Goal: Task Accomplishment & Management: Manage account settings

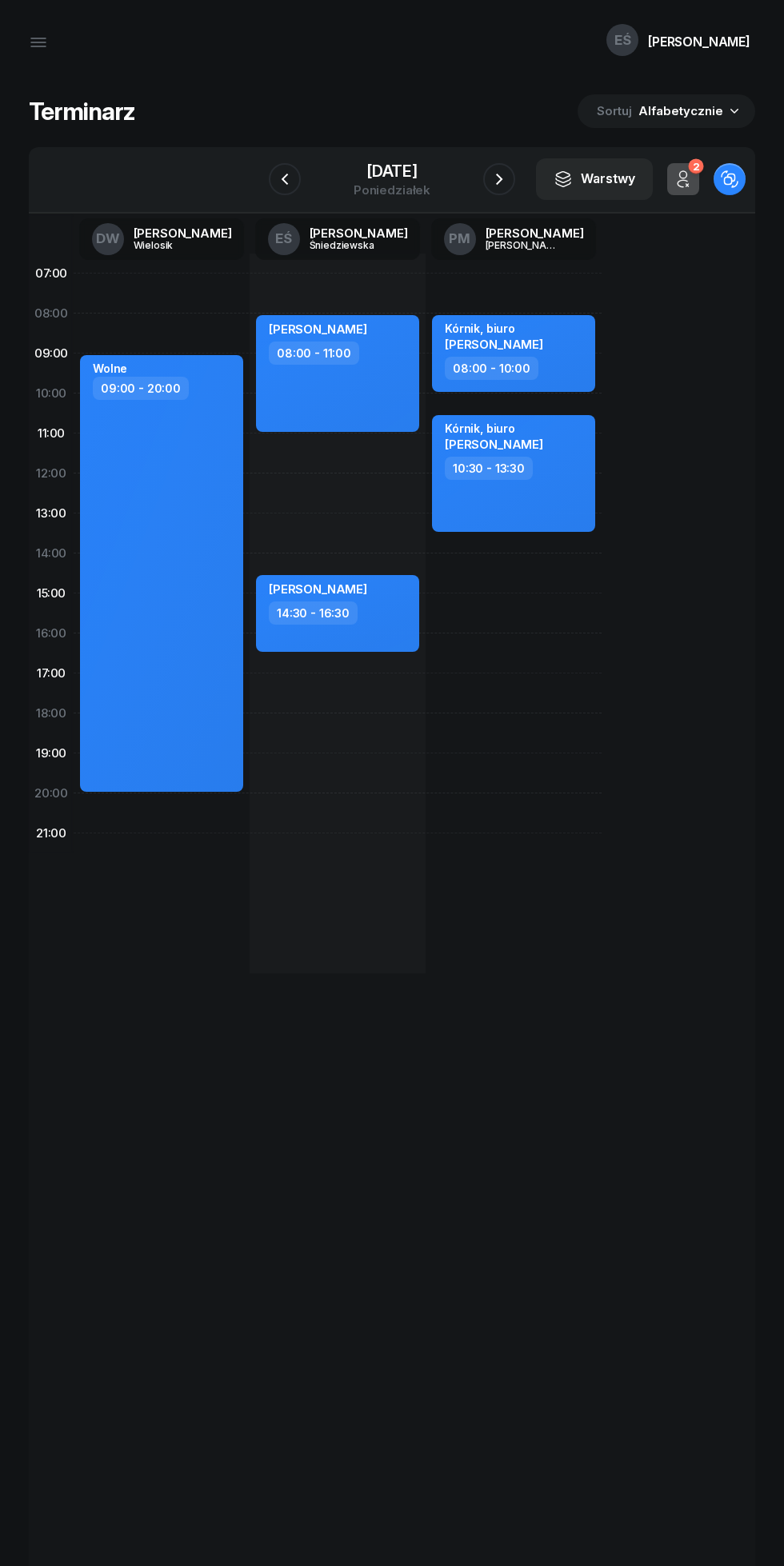
click at [505, 181] on icon "button" at bounding box center [499, 179] width 19 height 19
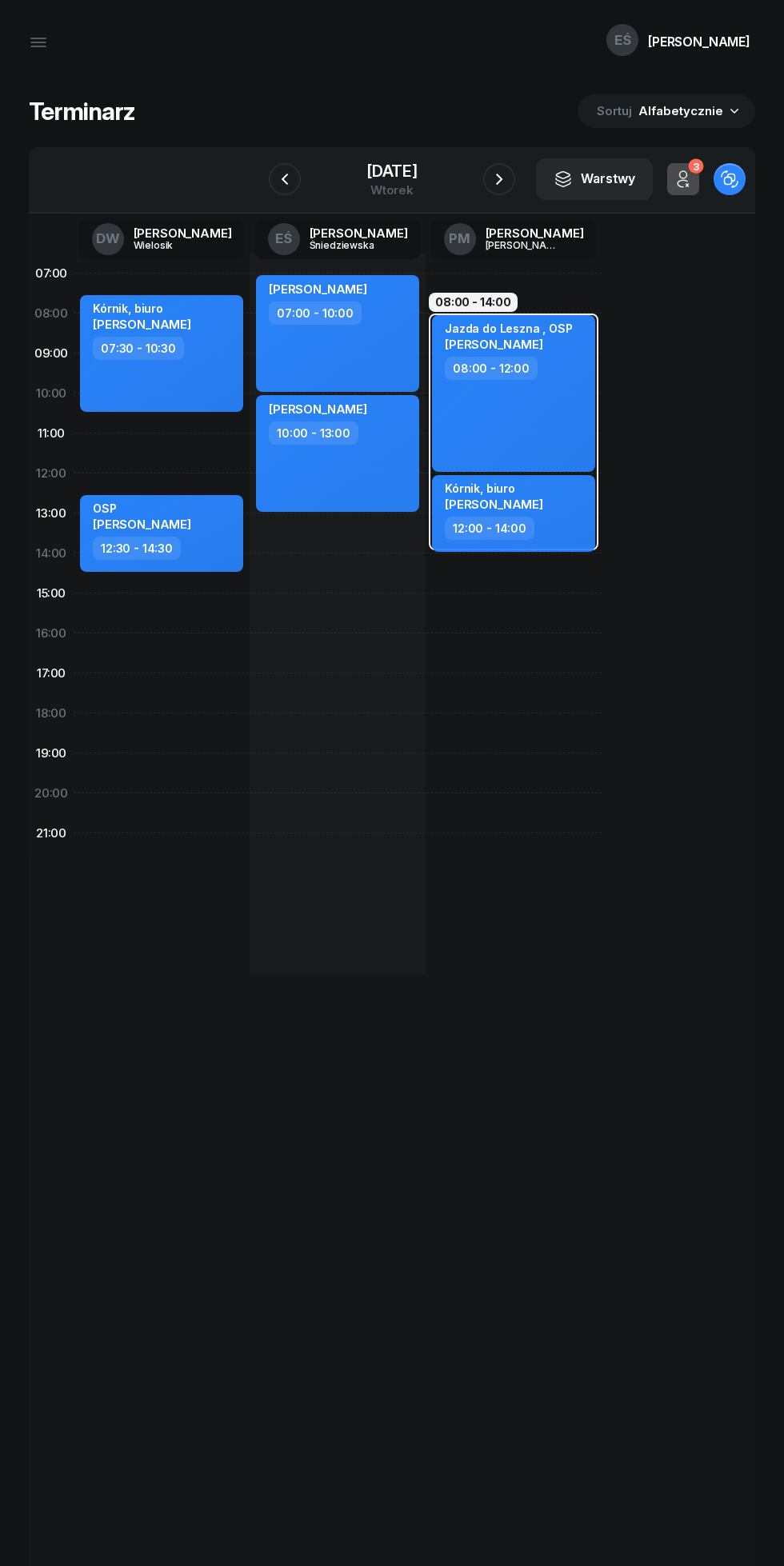
click at [366, 165] on div "[DATE]" at bounding box center [392, 171] width 51 height 16
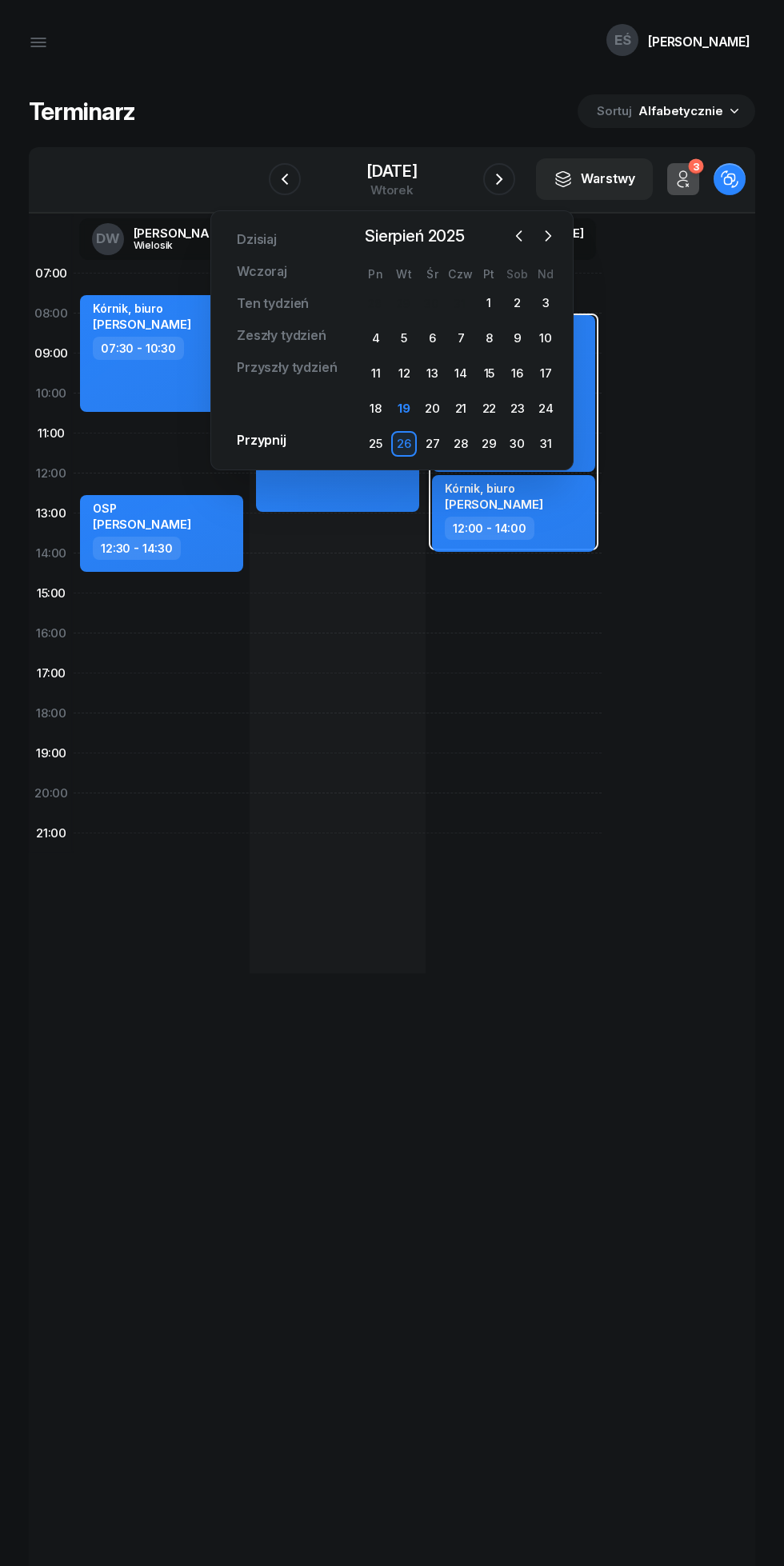
click at [423, 411] on div "20" at bounding box center [433, 409] width 26 height 26
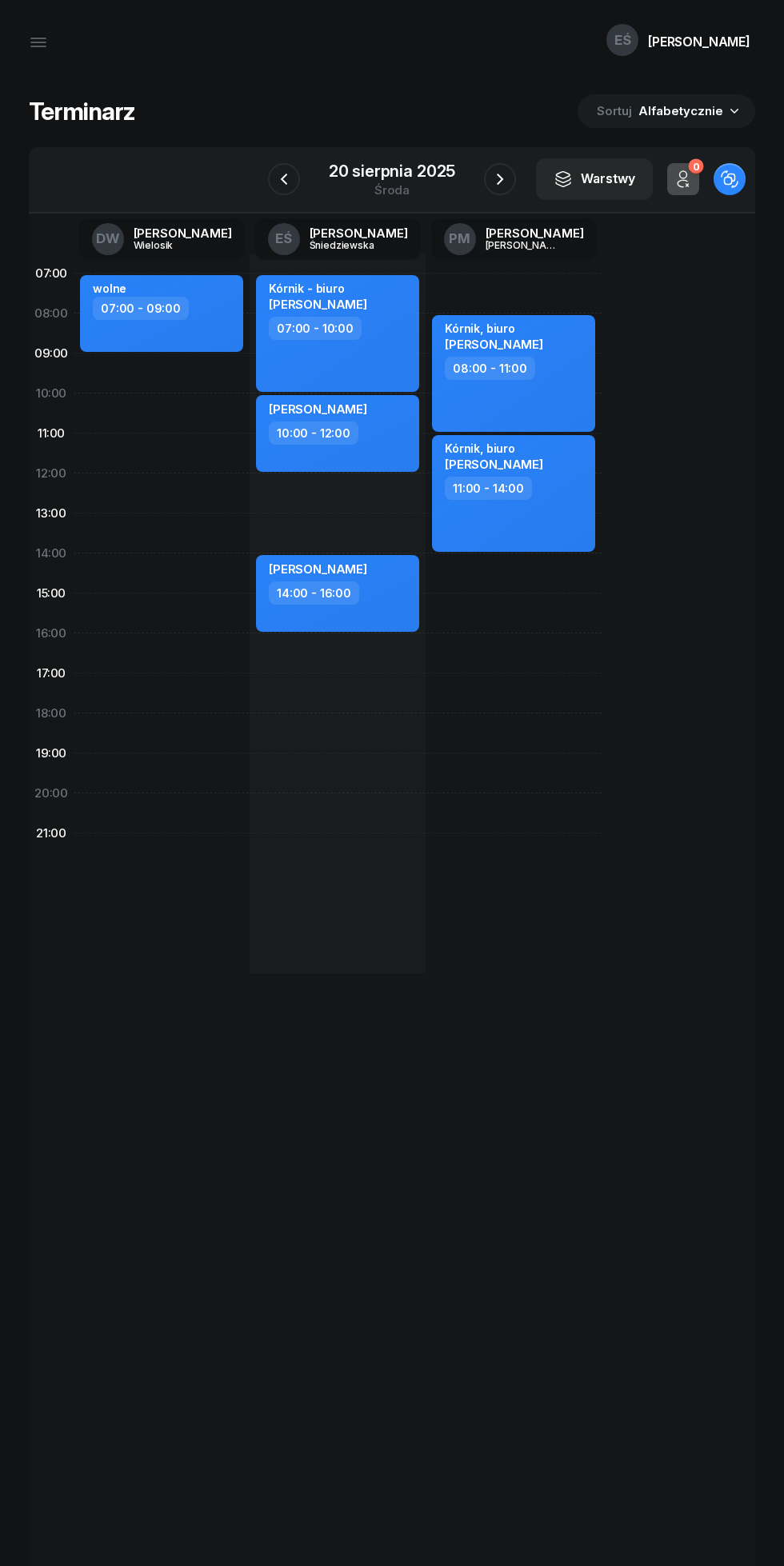
click at [495, 171] on icon "button" at bounding box center [500, 179] width 19 height 19
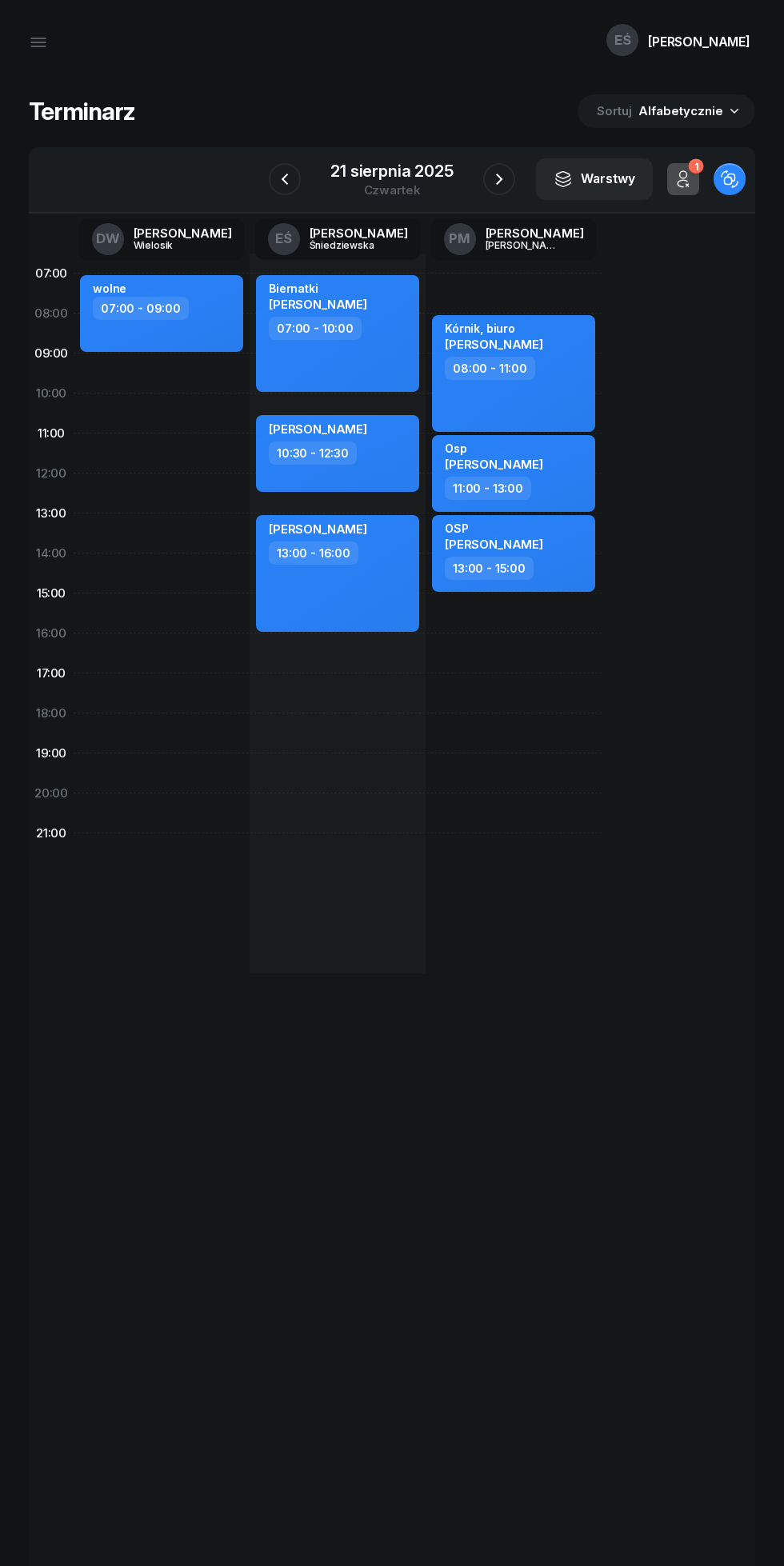
click at [497, 173] on icon "button" at bounding box center [499, 179] width 19 height 19
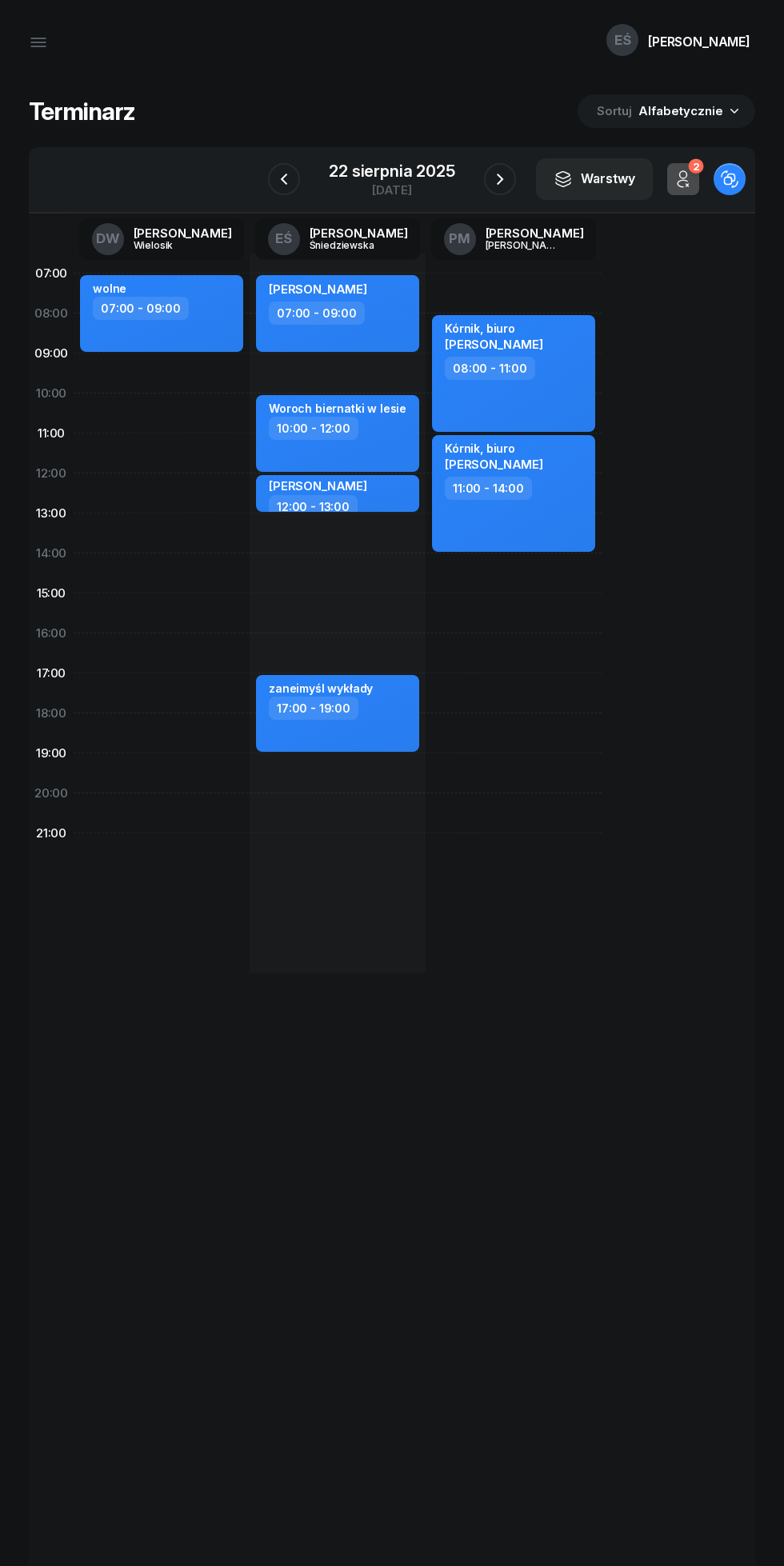
click at [397, 745] on div "zaneimyśl wykłady 17:00 - 19:00" at bounding box center [338, 714] width 163 height 77
select select "17"
select select "19"
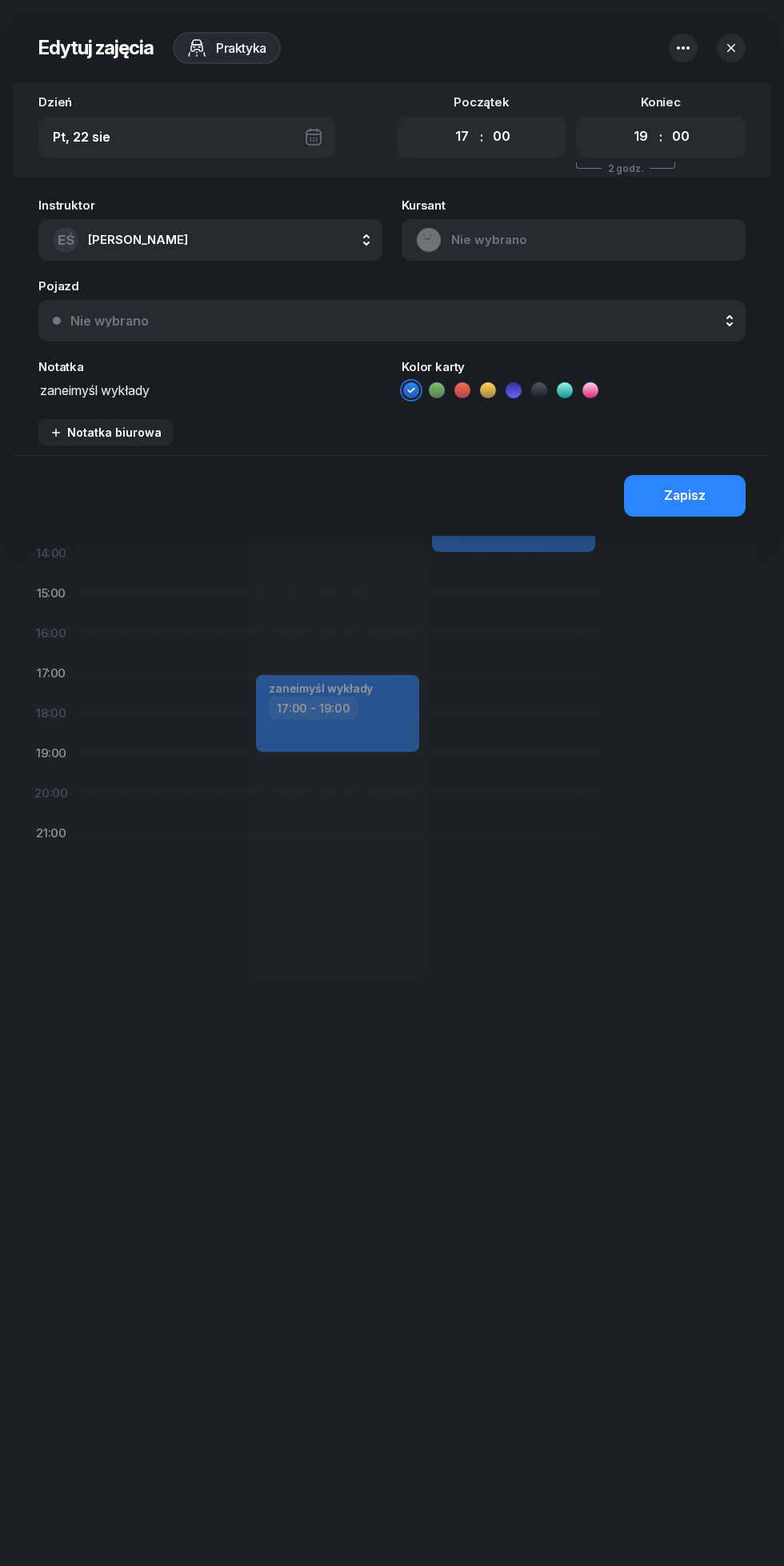
click at [676, 50] on icon "button" at bounding box center [683, 48] width 19 height 19
click at [612, 98] on div "Usuń" at bounding box center [612, 98] width 30 height 21
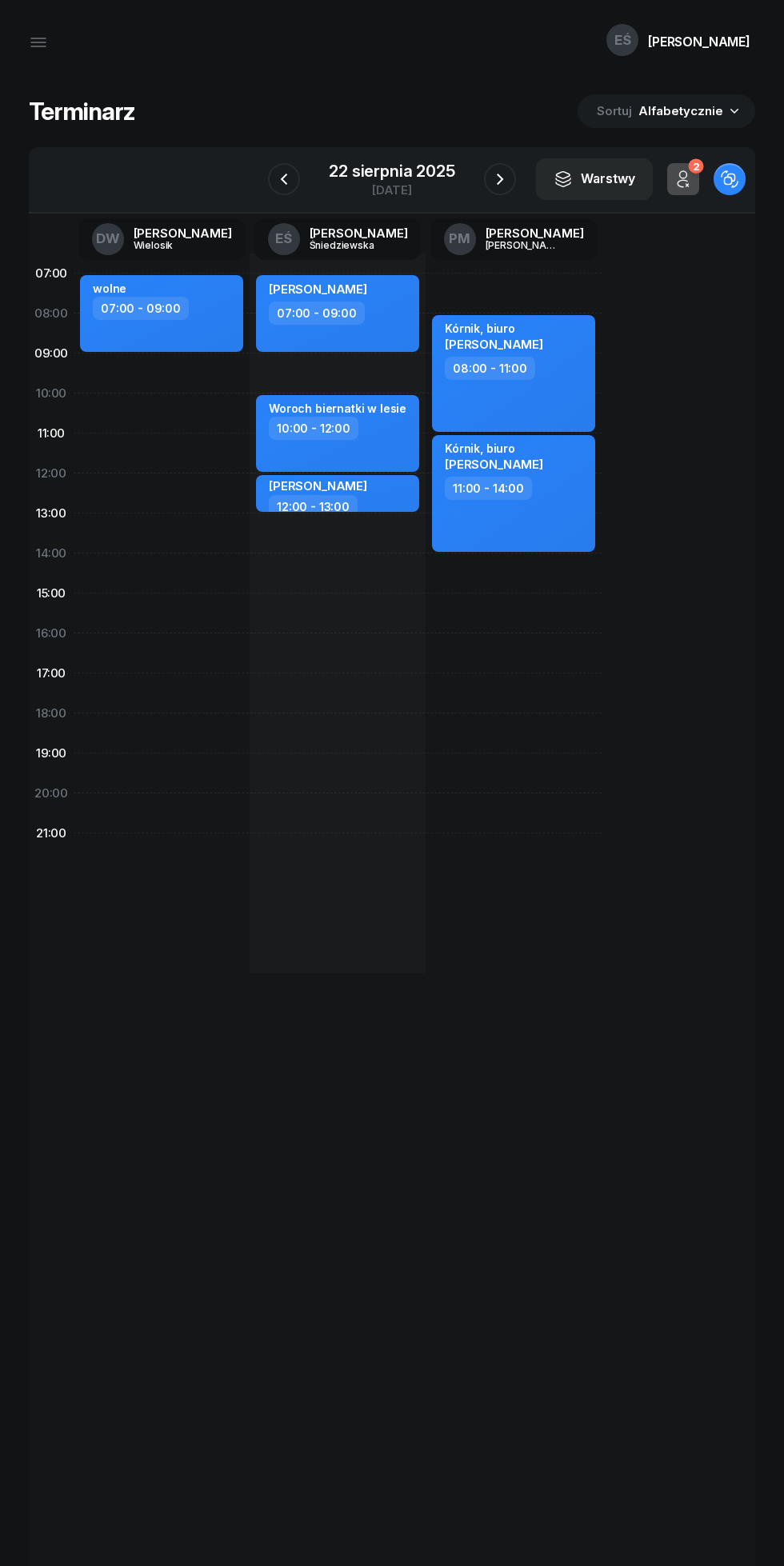
click at [284, 179] on icon "button" at bounding box center [284, 179] width 19 height 19
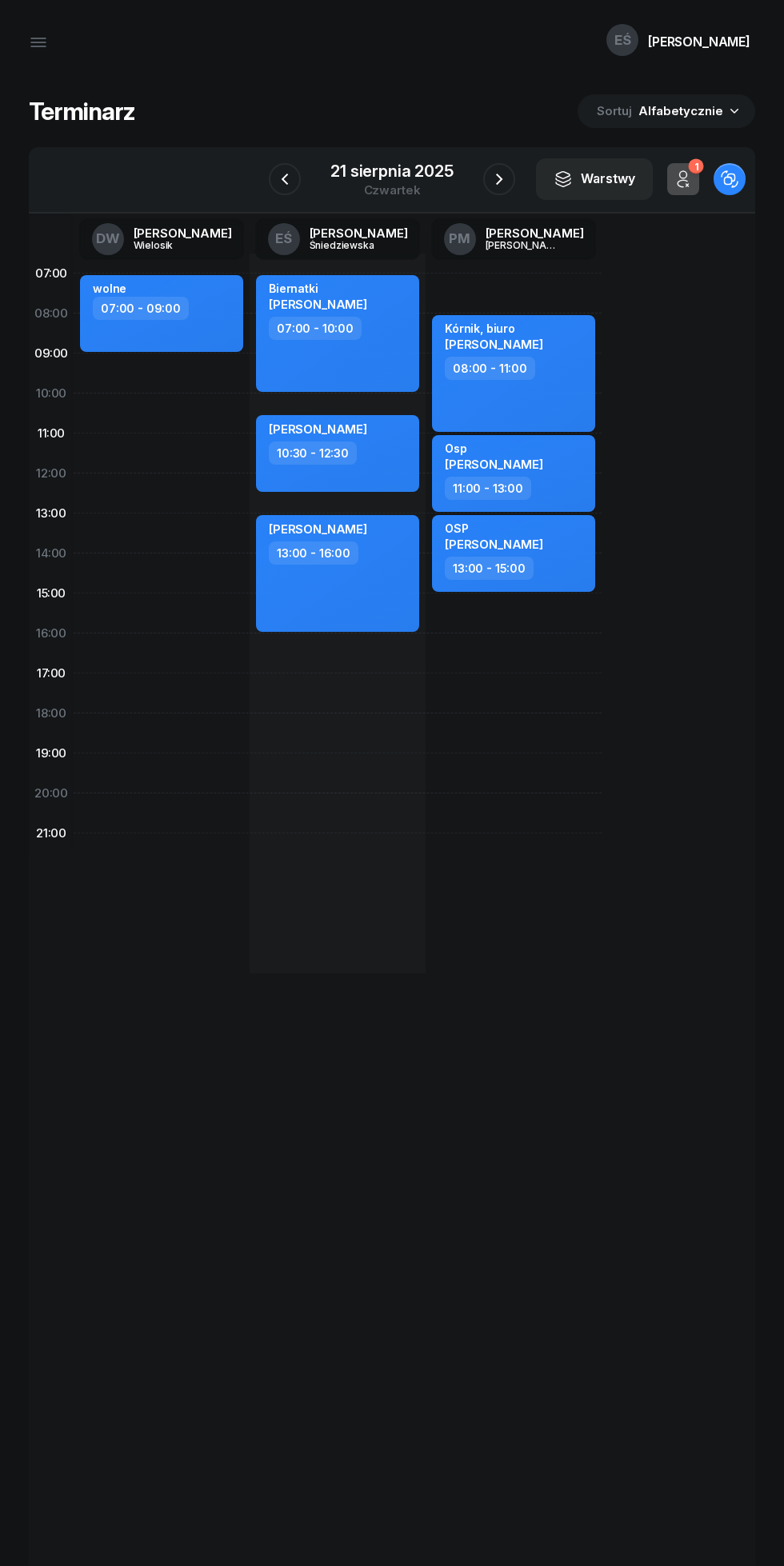
click at [283, 174] on icon "button" at bounding box center [285, 179] width 19 height 19
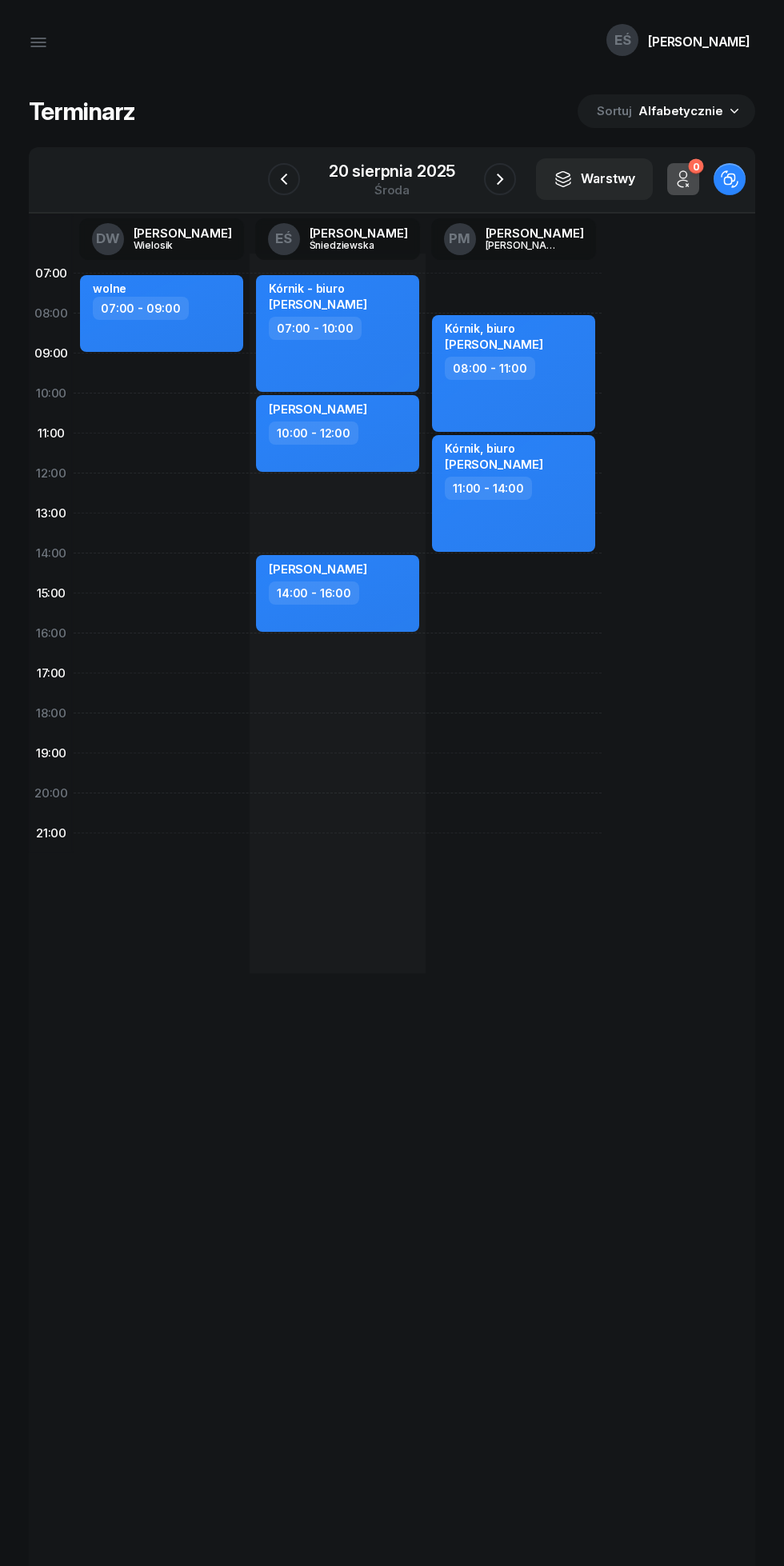
click at [499, 180] on icon "button" at bounding box center [500, 179] width 19 height 19
